Goal: Task Accomplishment & Management: Manage account settings

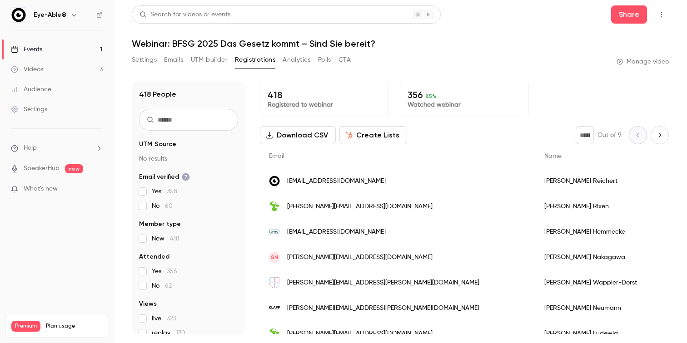
click at [50, 53] on link "Events 1" at bounding box center [57, 50] width 114 height 20
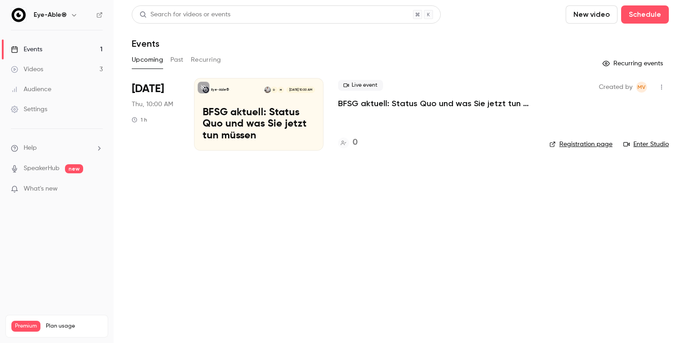
click at [174, 65] on button "Past" at bounding box center [176, 60] width 13 height 15
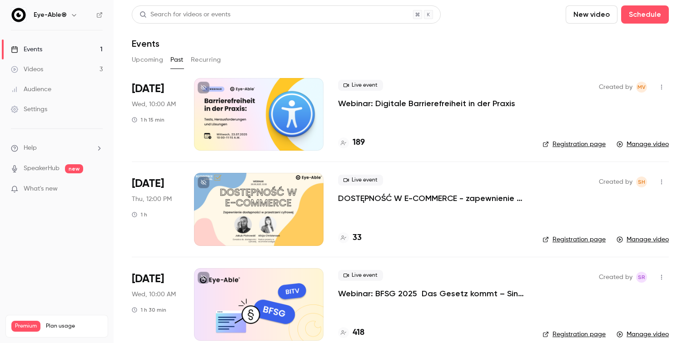
click at [196, 62] on button "Recurring" at bounding box center [206, 60] width 30 height 15
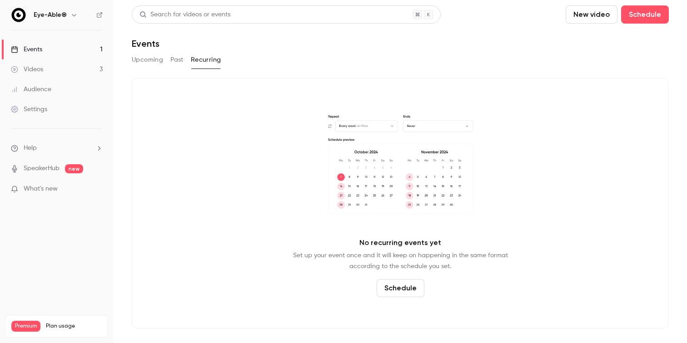
click at [153, 60] on button "Upcoming" at bounding box center [147, 60] width 31 height 15
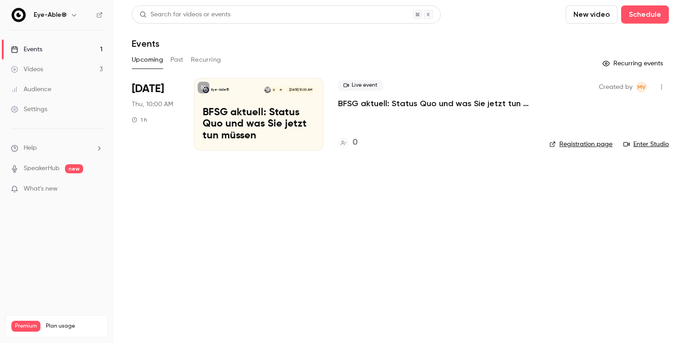
click at [45, 87] on div "Audience" at bounding box center [31, 89] width 40 height 9
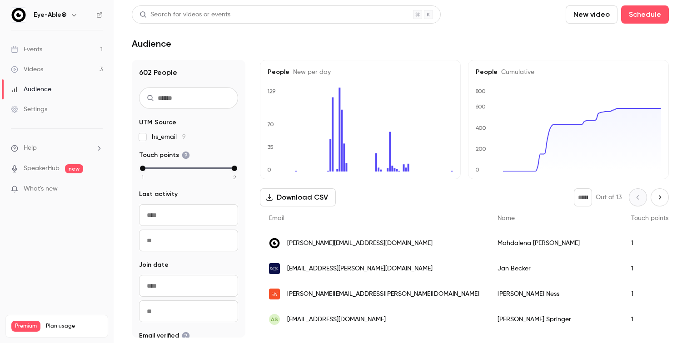
click at [51, 172] on link "SpeakerHub" at bounding box center [42, 169] width 36 height 10
click at [53, 191] on span "What's new" at bounding box center [41, 189] width 34 height 10
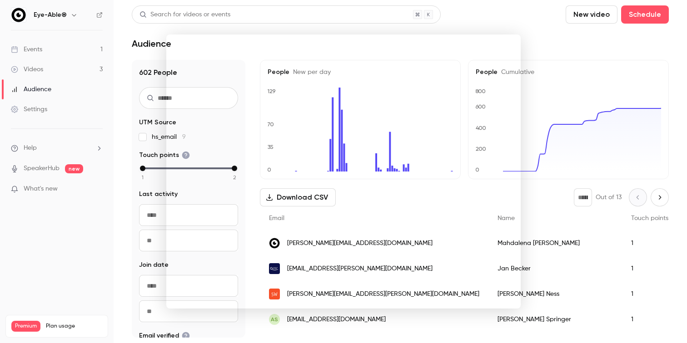
click at [559, 38] on div at bounding box center [343, 171] width 687 height 343
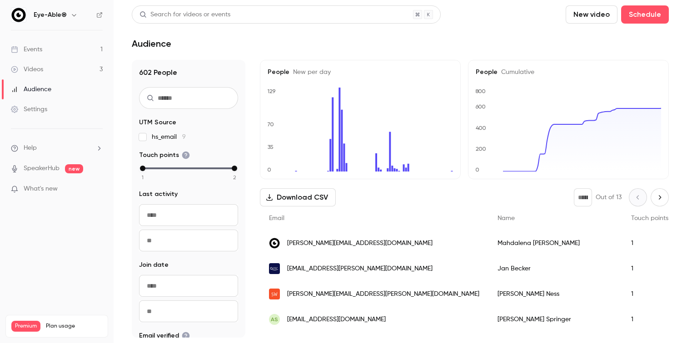
click at [51, 51] on link "Events 1" at bounding box center [57, 50] width 114 height 20
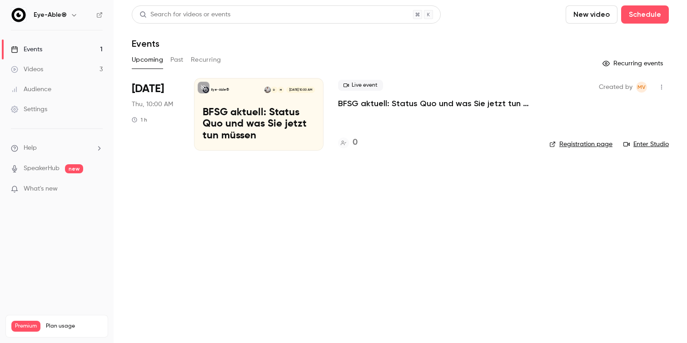
click at [220, 121] on p "BFSG aktuell: Status Quo und was Sie jetzt tun müssen" at bounding box center [259, 124] width 112 height 35
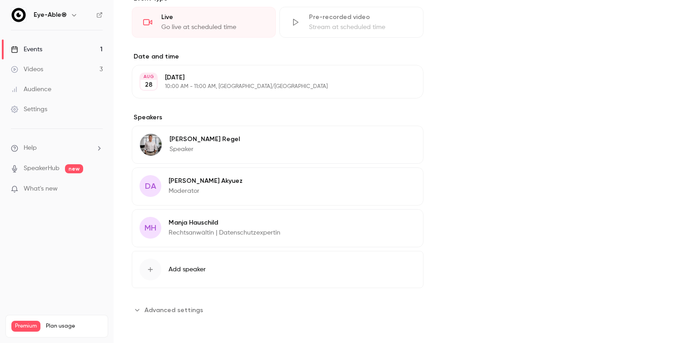
scroll to position [235, 0]
click at [405, 179] on button "Edit" at bounding box center [398, 181] width 33 height 15
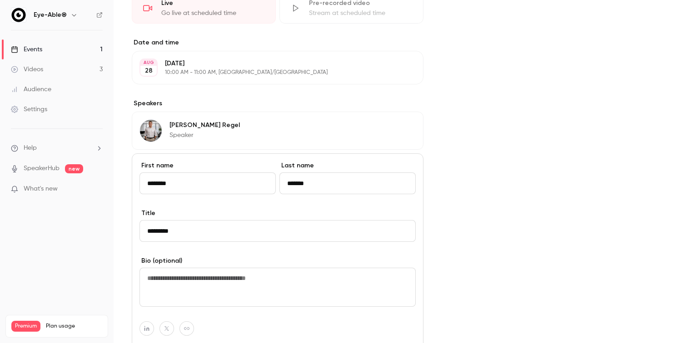
scroll to position [251, 0]
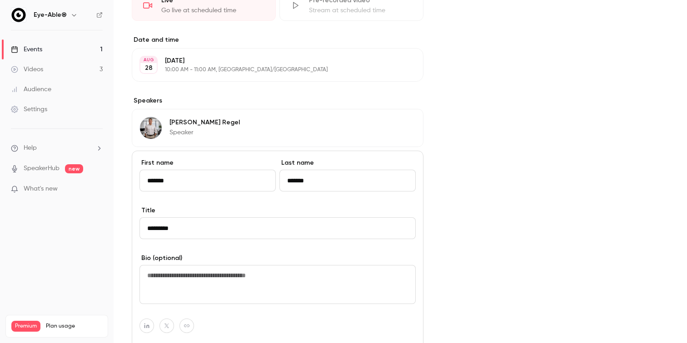
type input "*******"
click at [213, 227] on input "*********" at bounding box center [277, 229] width 276 height 22
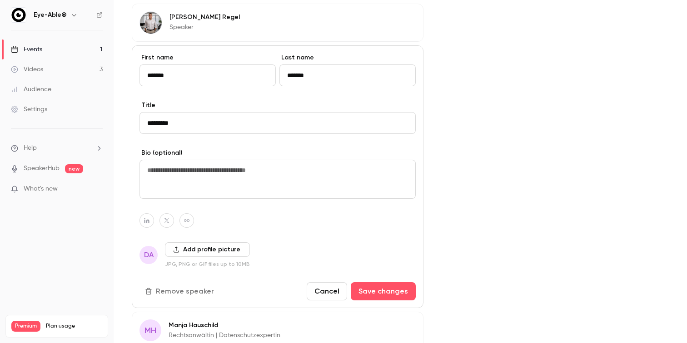
scroll to position [372, 0]
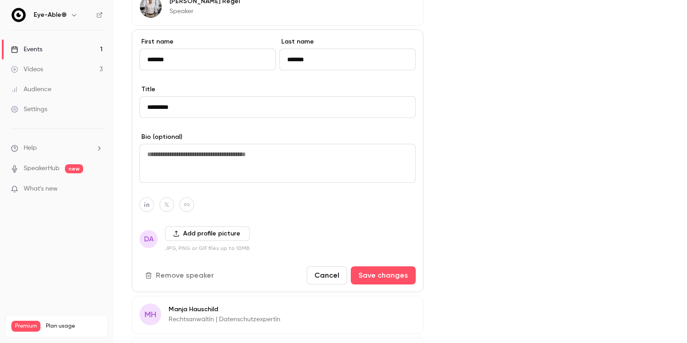
click at [205, 233] on button "Add profile picture" at bounding box center [207, 234] width 85 height 15
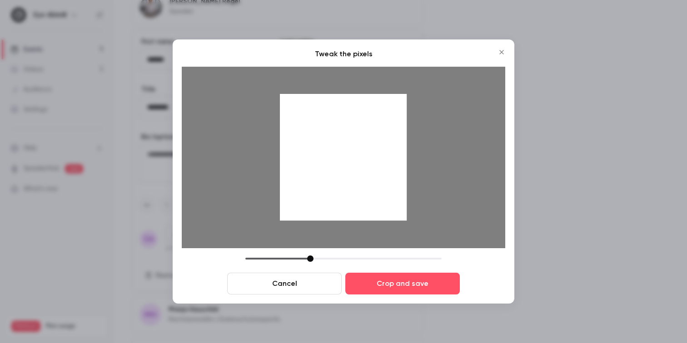
drag, startPoint x: 342, startPoint y: 147, endPoint x: 338, endPoint y: 196, distance: 49.8
click at [338, 196] on div at bounding box center [343, 157] width 127 height 127
drag, startPoint x: 338, startPoint y: 154, endPoint x: 338, endPoint y: 172, distance: 17.3
click at [338, 172] on div at bounding box center [343, 157] width 127 height 127
drag, startPoint x: 309, startPoint y: 259, endPoint x: 303, endPoint y: 258, distance: 5.5
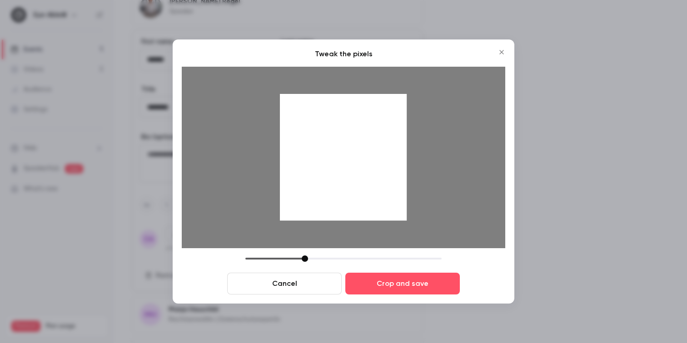
click at [303, 258] on div at bounding box center [305, 259] width 6 height 6
click at [343, 173] on div at bounding box center [343, 157] width 127 height 127
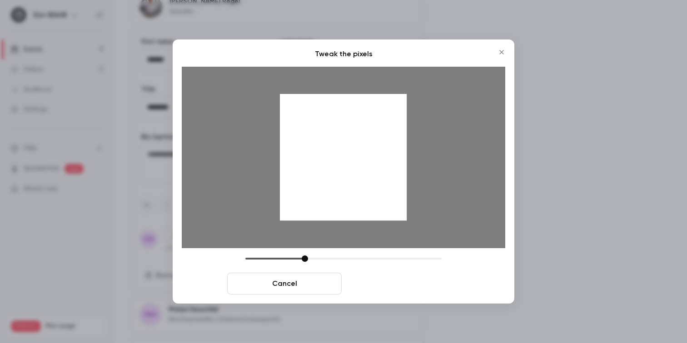
click at [407, 286] on button "Crop and save" at bounding box center [402, 284] width 114 height 22
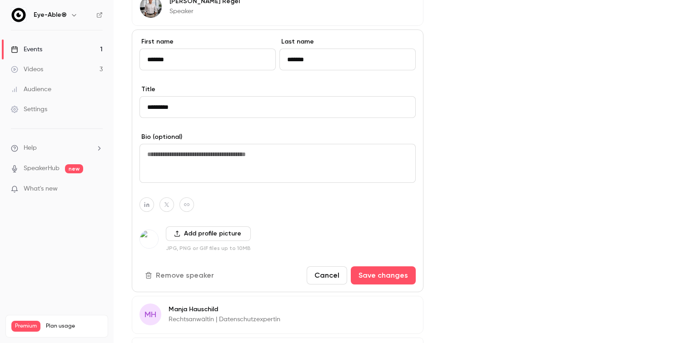
click at [307, 62] on input "******" at bounding box center [347, 60] width 136 height 22
type input "*****"
click at [369, 274] on button "Save changes" at bounding box center [383, 276] width 65 height 18
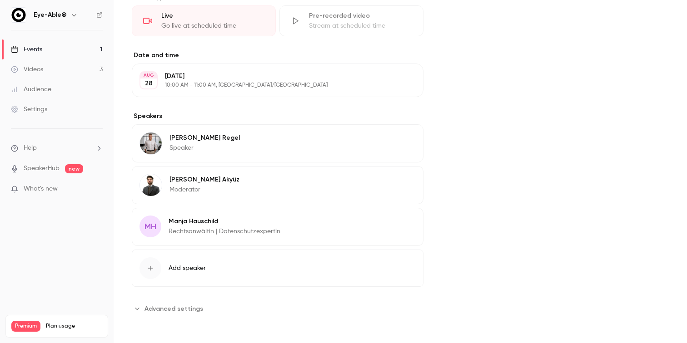
click at [399, 222] on button "Edit" at bounding box center [398, 223] width 33 height 15
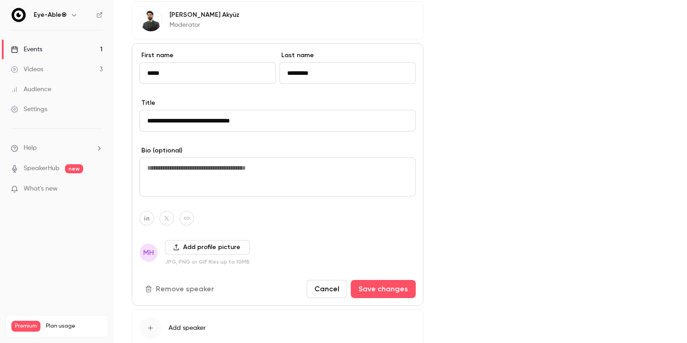
scroll to position [401, 0]
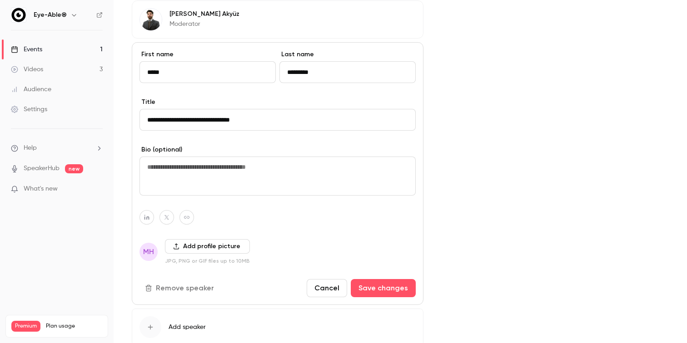
click at [213, 248] on button "Add profile picture" at bounding box center [207, 246] width 85 height 15
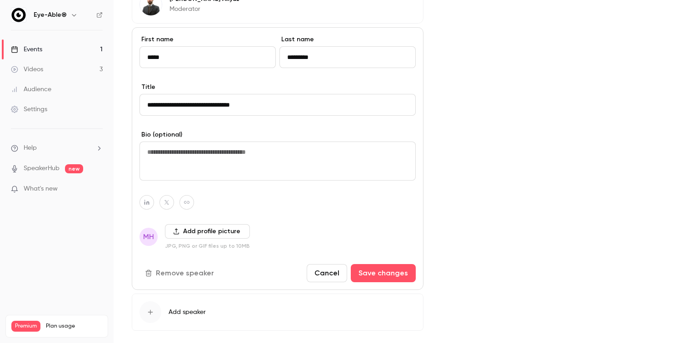
scroll to position [414, 0]
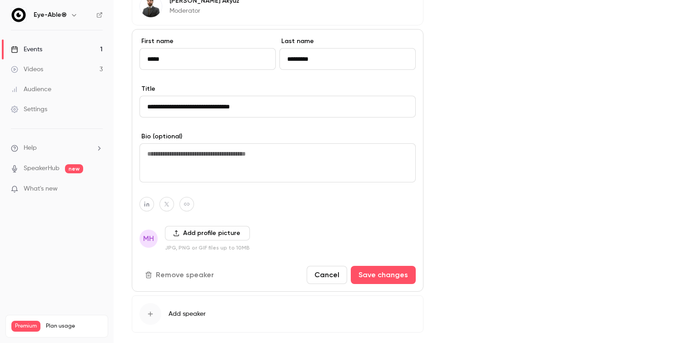
click at [194, 232] on button "Add profile picture" at bounding box center [207, 233] width 85 height 15
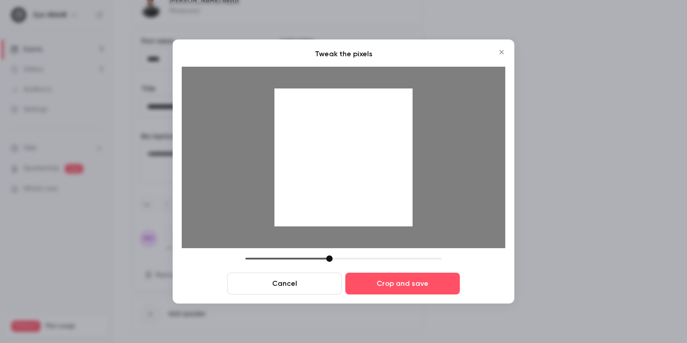
drag, startPoint x: 311, startPoint y: 259, endPoint x: 330, endPoint y: 256, distance: 19.4
click at [330, 256] on div at bounding box center [329, 259] width 6 height 6
drag, startPoint x: 354, startPoint y: 143, endPoint x: 354, endPoint y: 159, distance: 15.4
click at [354, 159] on div at bounding box center [343, 158] width 138 height 138
click at [300, 275] on button "Cancel" at bounding box center [284, 284] width 114 height 22
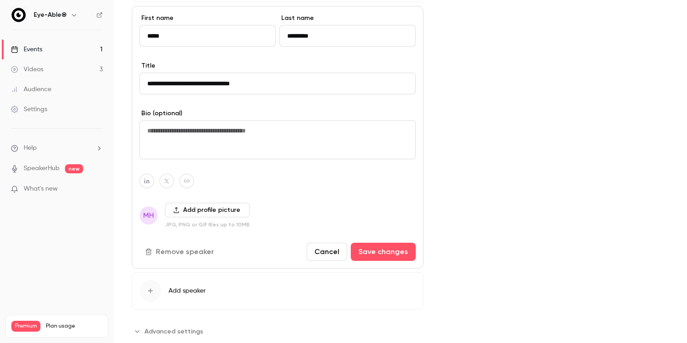
scroll to position [439, 0]
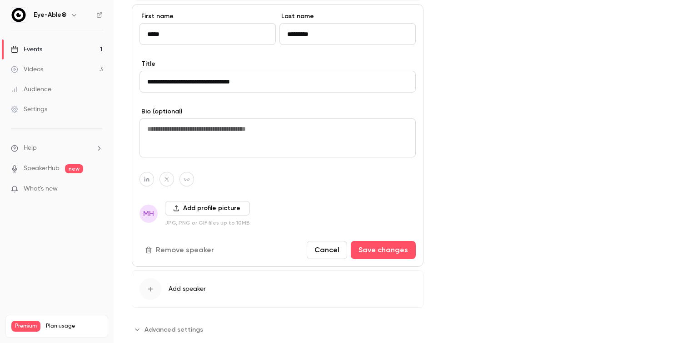
click at [183, 209] on button "Add profile picture" at bounding box center [207, 208] width 85 height 15
click at [185, 212] on button "Add profile picture" at bounding box center [207, 208] width 85 height 15
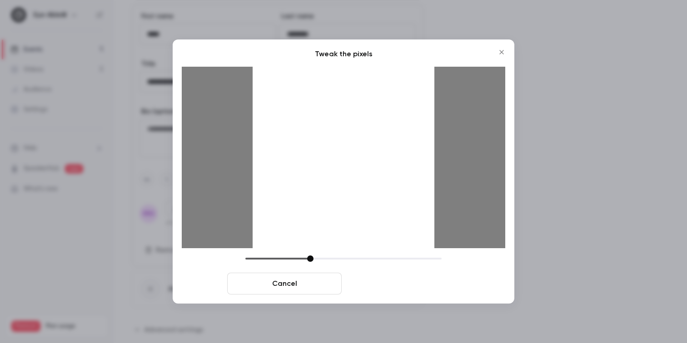
click at [383, 287] on button "Crop and save" at bounding box center [402, 284] width 114 height 22
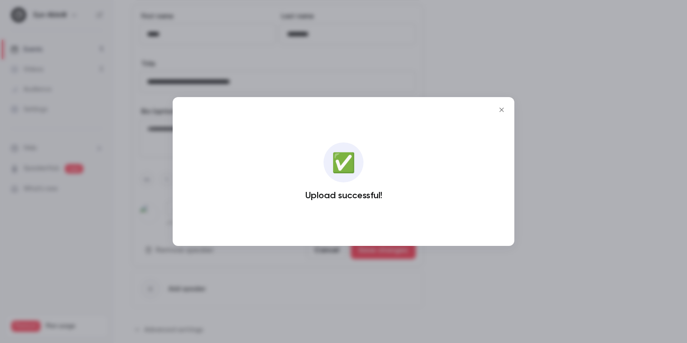
click at [501, 109] on icon "Close" at bounding box center [501, 109] width 11 height 7
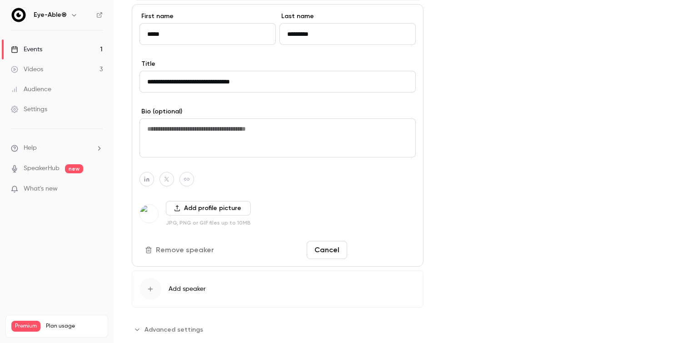
click at [370, 252] on button "Save changes" at bounding box center [383, 250] width 65 height 18
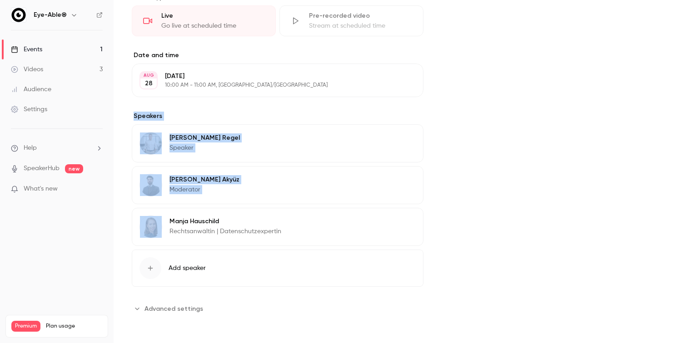
drag, startPoint x: 193, startPoint y: 214, endPoint x: 250, endPoint y: 111, distance: 118.3
click at [250, 111] on div "About BFSG aktuell: Status Quo und was Sie jetzt tun müssen Das Barrierefreie Z…" at bounding box center [278, 81] width 292 height 470
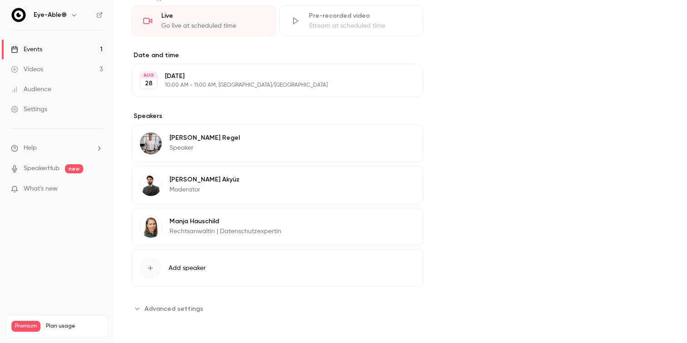
click at [409, 144] on button "Edit" at bounding box center [398, 139] width 33 height 15
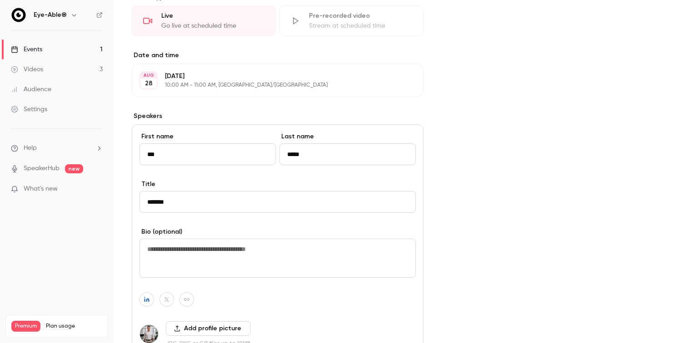
drag, startPoint x: 193, startPoint y: 205, endPoint x: 124, endPoint y: 203, distance: 69.6
click at [124, 203] on main "Search for videos or events Share BFSG aktuell: Status Quo und was Sie jetzt tu…" at bounding box center [400, 171] width 573 height 343
type input "**********"
click at [472, 249] on div "Cover image Eye-Able® [DATE] 10:00 AM BFSG aktuell: Status Quo und was Sie jetz…" at bounding box center [555, 193] width 227 height 695
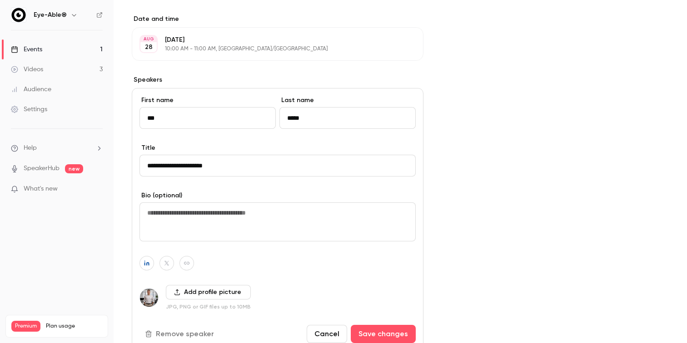
scroll to position [274, 0]
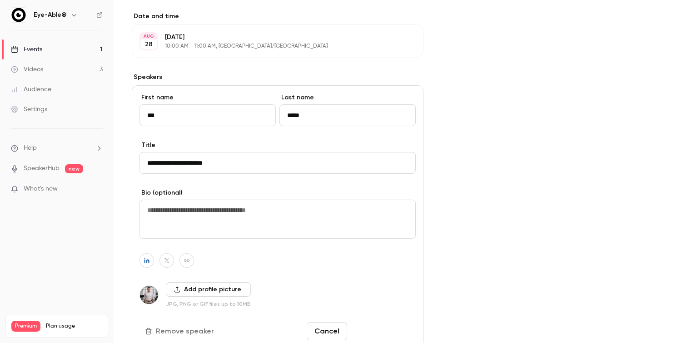
click at [363, 338] on button "Save changes" at bounding box center [383, 332] width 65 height 18
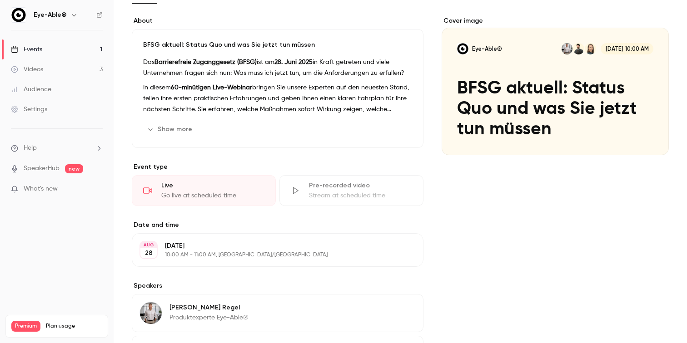
scroll to position [45, 0]
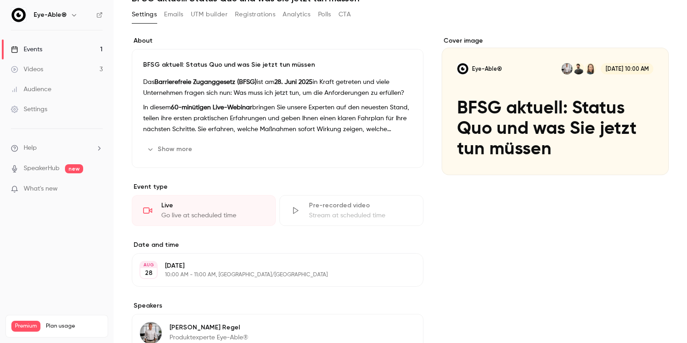
click at [484, 136] on div "Cover image" at bounding box center [555, 105] width 227 height 139
click at [0, 0] on input "Eye-Able® [DATE] 10:00 AM BFSG aktuell: Status Quo und was Sie jetzt tun müssen" at bounding box center [0, 0] width 0 height 0
click at [649, 160] on icon "Cover image" at bounding box center [652, 158] width 10 height 7
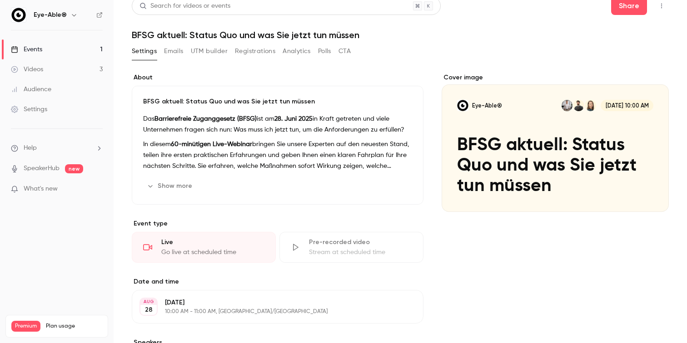
scroll to position [0, 0]
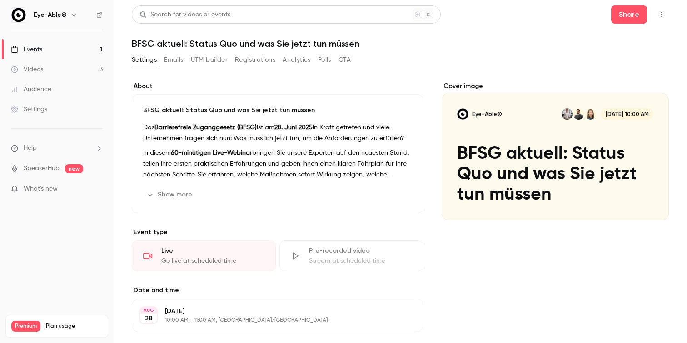
click at [57, 50] on link "Events 1" at bounding box center [57, 50] width 114 height 20
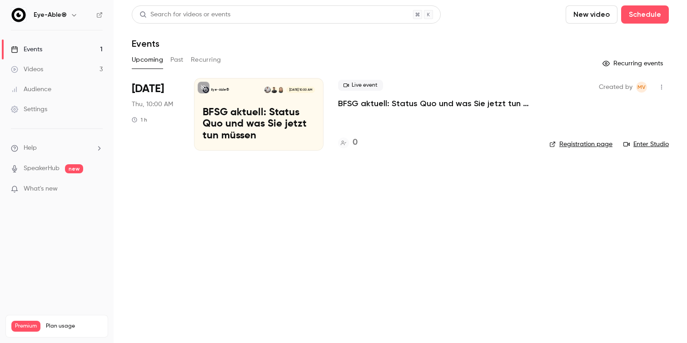
click at [175, 62] on button "Past" at bounding box center [176, 60] width 13 height 15
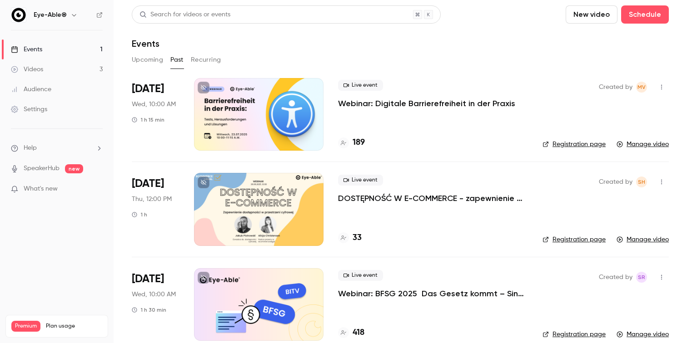
click at [155, 65] on button "Upcoming" at bounding box center [147, 60] width 31 height 15
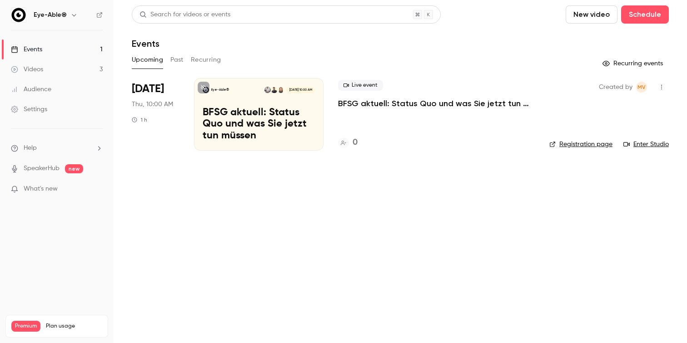
click at [278, 120] on p "BFSG aktuell: Status Quo und was Sie jetzt tun müssen" at bounding box center [259, 124] width 112 height 35
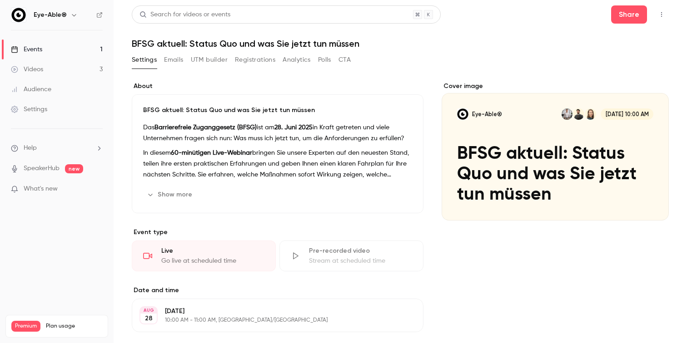
click at [650, 200] on button "Eye-Able® [DATE] 10:00 AM BFSG aktuell: Status Quo und was Sie jetzt tun müssen" at bounding box center [652, 204] width 18 height 18
click at [655, 207] on icon "Cover image" at bounding box center [652, 204] width 10 height 7
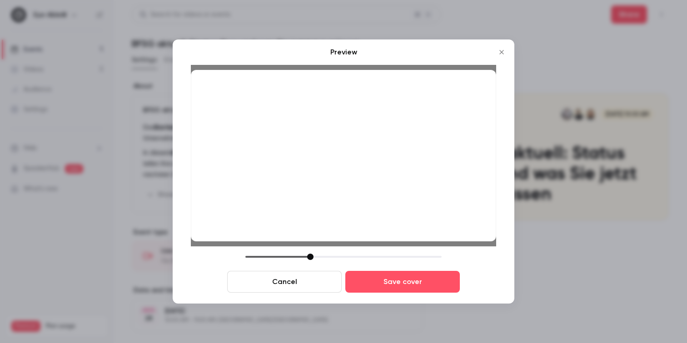
drag, startPoint x: 388, startPoint y: 221, endPoint x: 389, endPoint y: 216, distance: 4.6
click at [389, 216] on div at bounding box center [343, 156] width 305 height 172
drag, startPoint x: 361, startPoint y: 190, endPoint x: 361, endPoint y: 195, distance: 5.0
click at [361, 195] on div at bounding box center [343, 156] width 305 height 172
drag, startPoint x: 335, startPoint y: 147, endPoint x: 335, endPoint y: 161, distance: 14.1
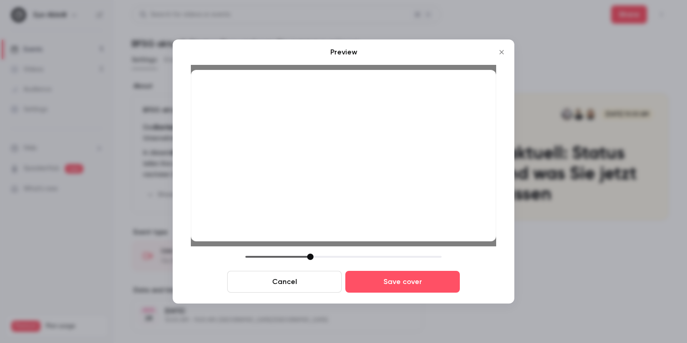
click at [335, 160] on div at bounding box center [343, 156] width 305 height 172
drag, startPoint x: 335, startPoint y: 161, endPoint x: 335, endPoint y: 153, distance: 8.2
click at [335, 153] on div at bounding box center [343, 156] width 305 height 172
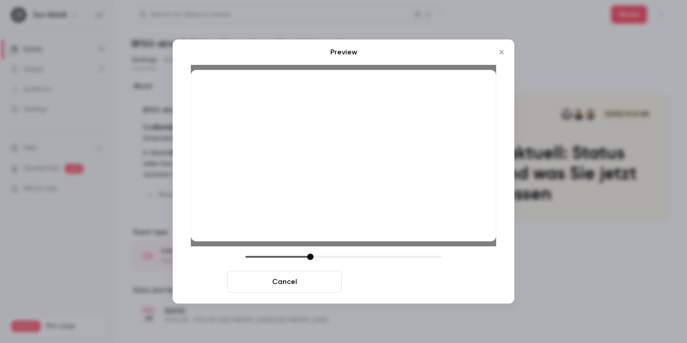
click at [383, 281] on button "Save cover" at bounding box center [402, 282] width 114 height 22
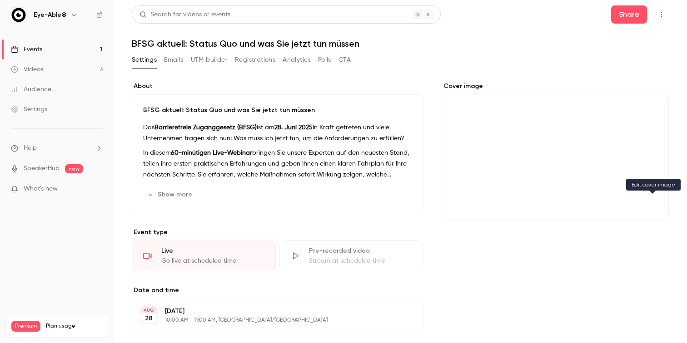
click at [650, 207] on icon "Cover image" at bounding box center [652, 204] width 6 height 6
click at [654, 204] on icon "Cover image" at bounding box center [652, 204] width 6 height 6
click at [45, 68] on link "Videos 3" at bounding box center [57, 70] width 114 height 20
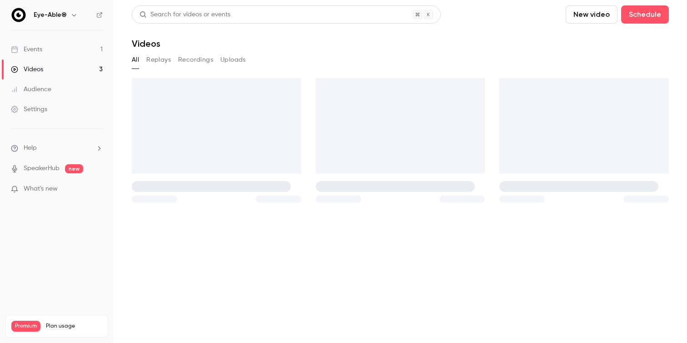
click at [53, 46] on link "Events 1" at bounding box center [57, 50] width 114 height 20
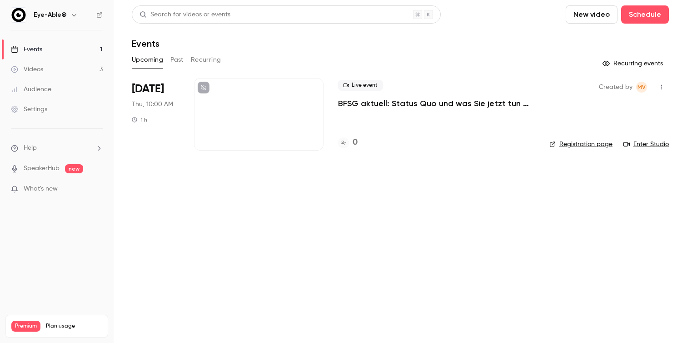
click at [226, 116] on div at bounding box center [258, 114] width 129 height 73
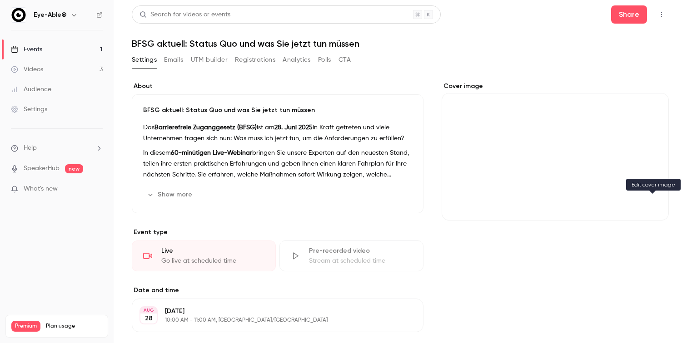
click at [652, 204] on icon "Cover image" at bounding box center [652, 204] width 10 height 7
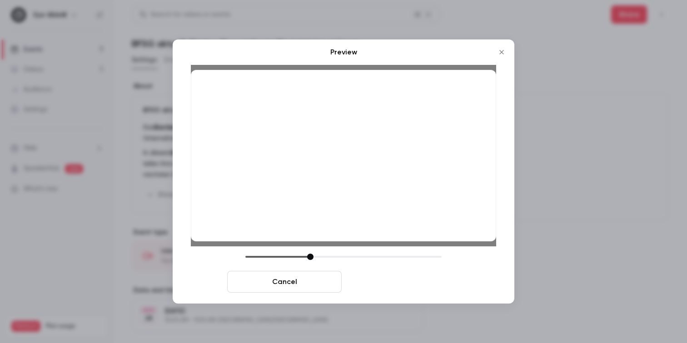
click at [394, 283] on button "Save cover" at bounding box center [402, 282] width 114 height 22
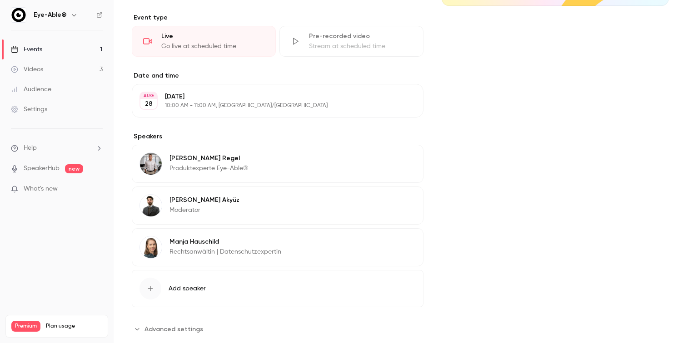
scroll to position [216, 0]
click at [148, 159] on img at bounding box center [151, 163] width 22 height 22
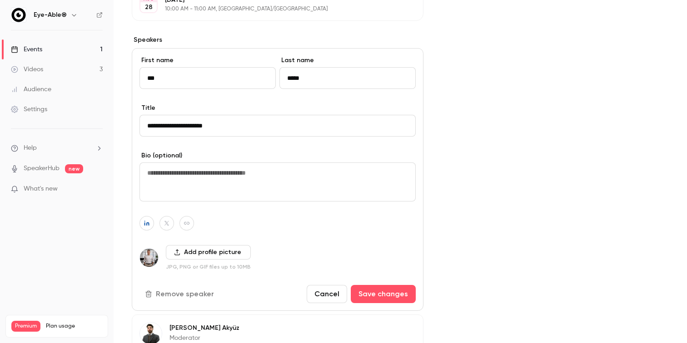
scroll to position [314, 0]
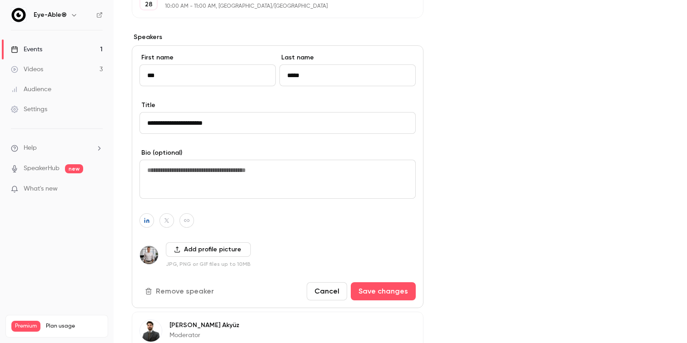
click at [188, 250] on button "Add profile picture" at bounding box center [208, 250] width 85 height 15
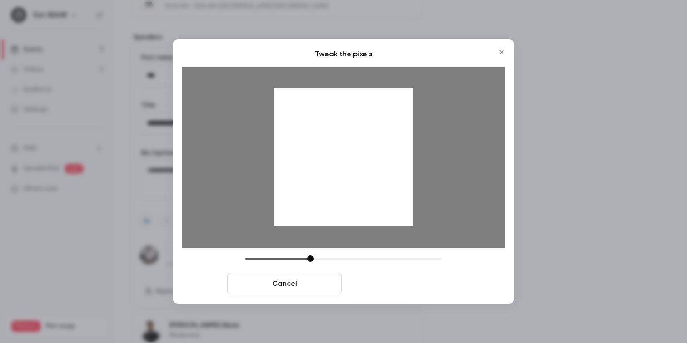
click at [418, 281] on button "Crop and save" at bounding box center [402, 284] width 114 height 22
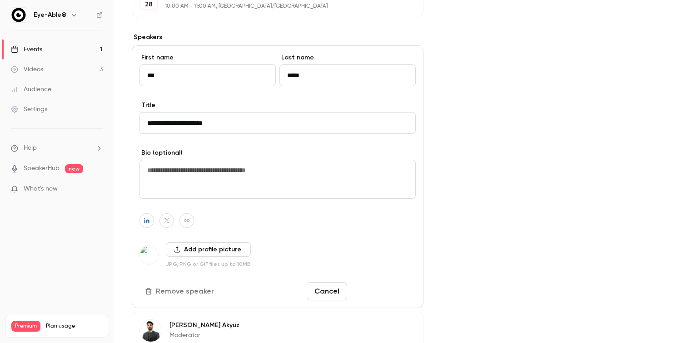
click at [384, 292] on button "Save changes" at bounding box center [383, 292] width 65 height 18
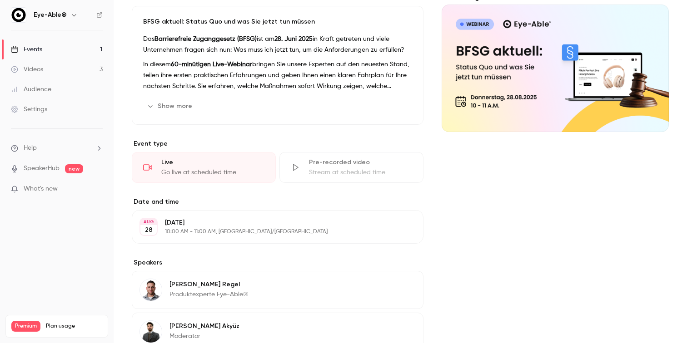
scroll to position [0, 0]
